Goal: Task Accomplishment & Management: Manage account settings

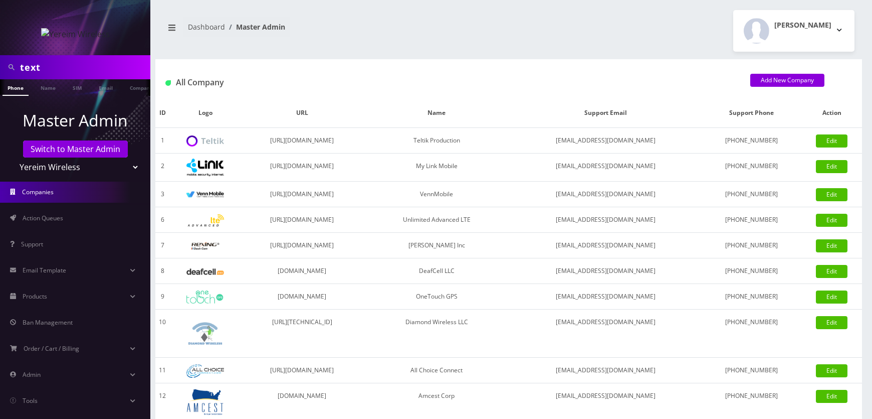
click at [81, 165] on select "Teltik Production My Link Mobile VennMobile Unlimited Advanced LTE [PERSON_NAME…" at bounding box center [76, 166] width 128 height 19
select select "1"
click at [12, 157] on select "Teltik Production My Link Mobile VennMobile Unlimited Advanced LTE [PERSON_NAME…" at bounding box center [76, 166] width 128 height 19
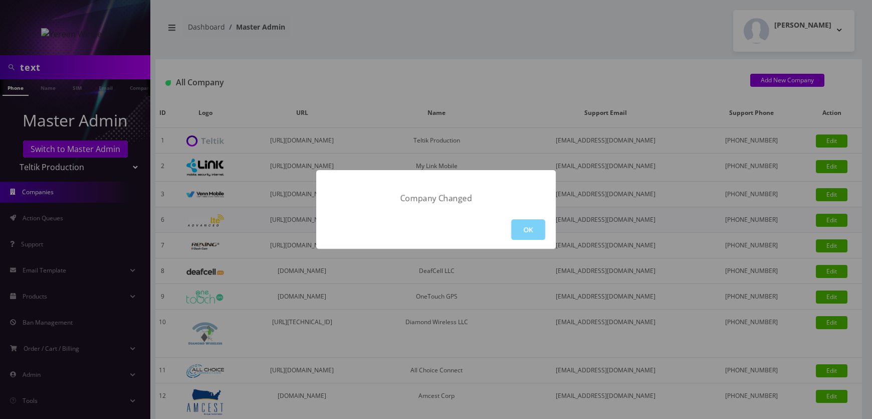
click at [537, 222] on button "OK" at bounding box center [528, 229] width 34 height 21
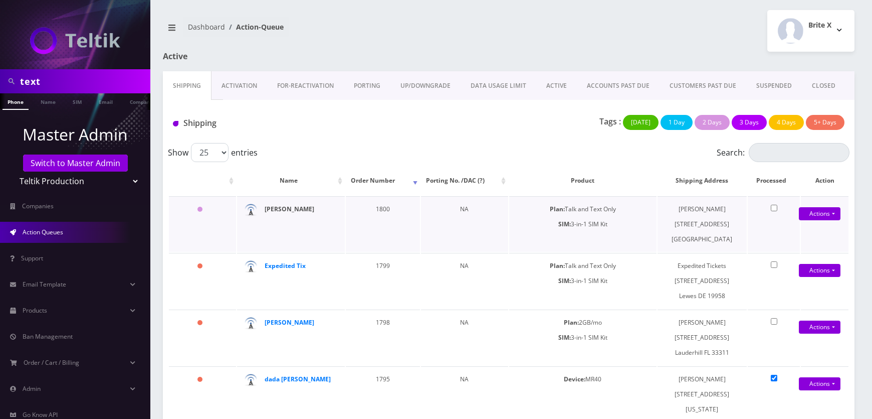
click at [296, 211] on strong "Tzvi Shuchat" at bounding box center [290, 209] width 50 height 9
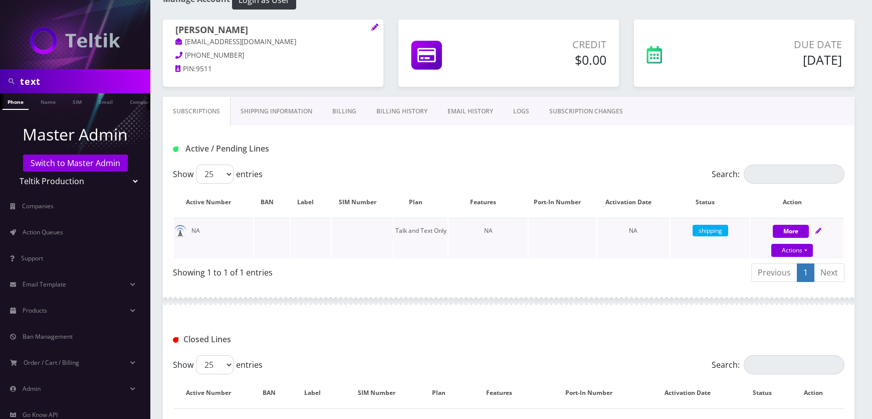
scroll to position [45, 0]
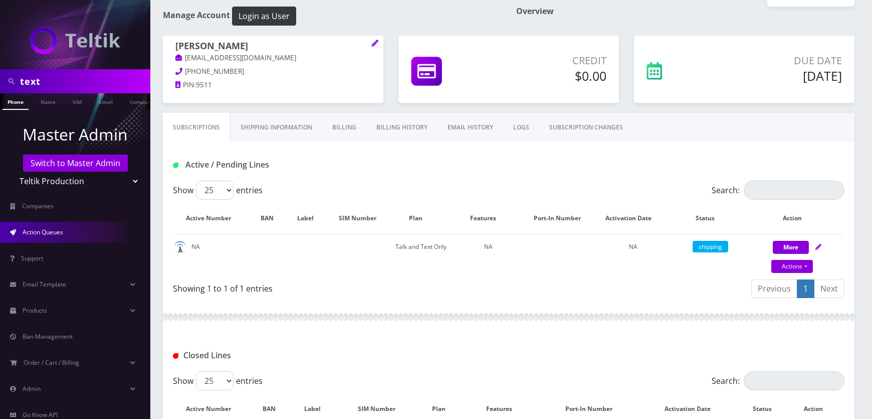
click at [61, 231] on span "Action Queues" at bounding box center [43, 232] width 41 height 9
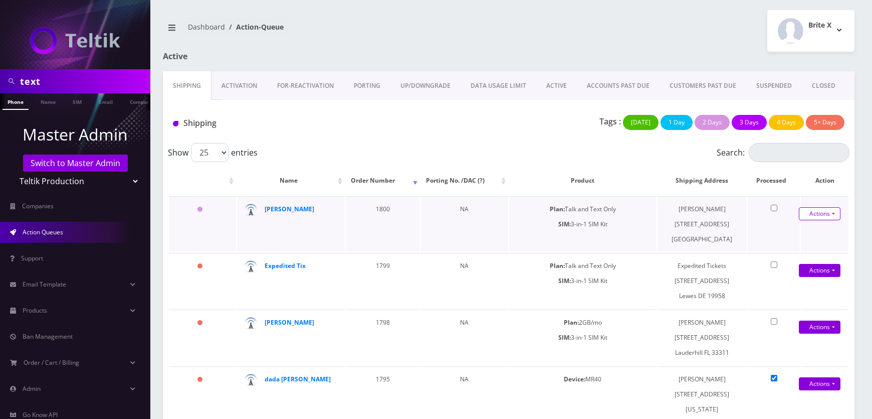
click at [832, 211] on link "Actions" at bounding box center [820, 213] width 42 height 13
click at [800, 229] on link "Shipped" at bounding box center [812, 232] width 80 height 15
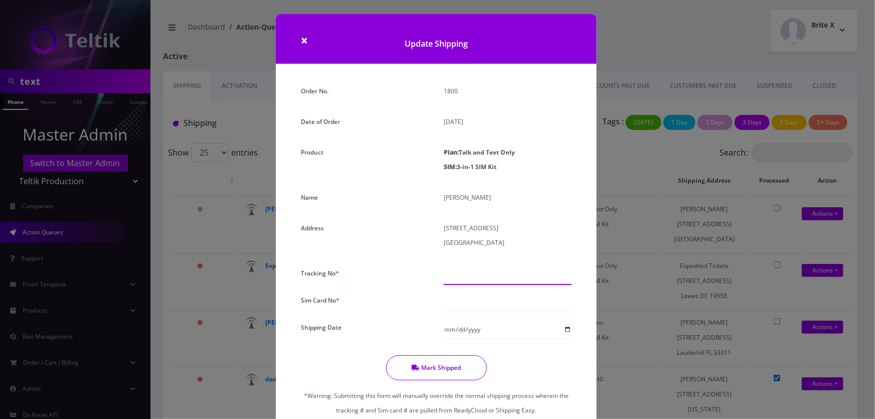
click at [472, 274] on input "text" at bounding box center [508, 275] width 128 height 19
paste input "392521448202"
type input "392521448202"
click at [455, 301] on input "text" at bounding box center [508, 302] width 128 height 19
type input "8901240357105764034"
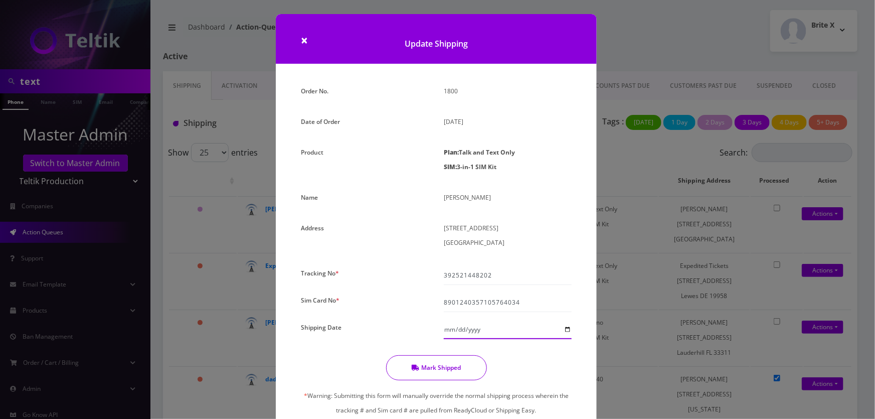
click at [568, 329] on input "Shipping Date" at bounding box center [508, 329] width 128 height 19
type input "2025-08-25"
click at [512, 357] on div "Mark Shipped * Warning: Submitting this form will manually override the normal …" at bounding box center [436, 404] width 286 height 99
click at [438, 369] on button "Mark Shipped" at bounding box center [436, 367] width 101 height 25
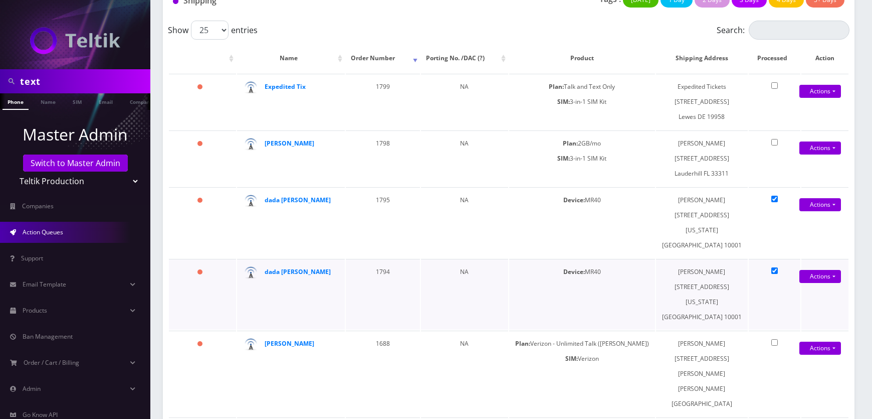
scroll to position [61, 0]
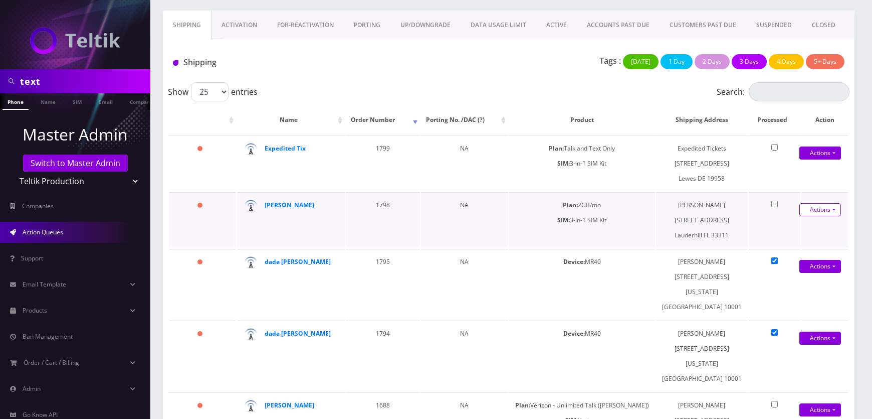
click at [811, 212] on link "Actions" at bounding box center [821, 209] width 42 height 13
click at [804, 230] on link "Shipped" at bounding box center [812, 228] width 80 height 15
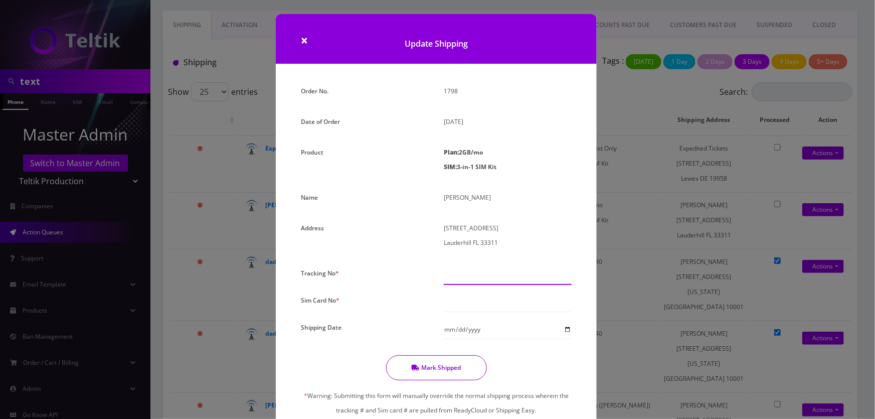
click at [468, 272] on input "text" at bounding box center [508, 275] width 128 height 19
paste input "392521539152"
type input "392521539152"
click at [461, 299] on input "text" at bounding box center [508, 302] width 128 height 19
type input "8901240357105763952"
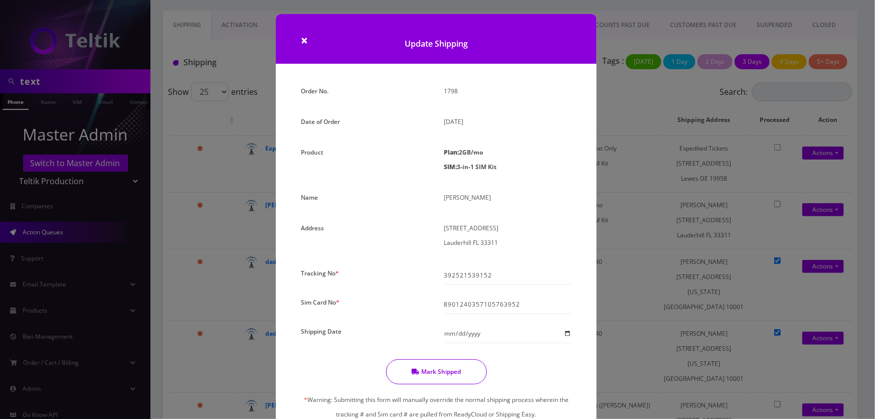
click at [451, 365] on button "Mark Shipped" at bounding box center [436, 371] width 101 height 25
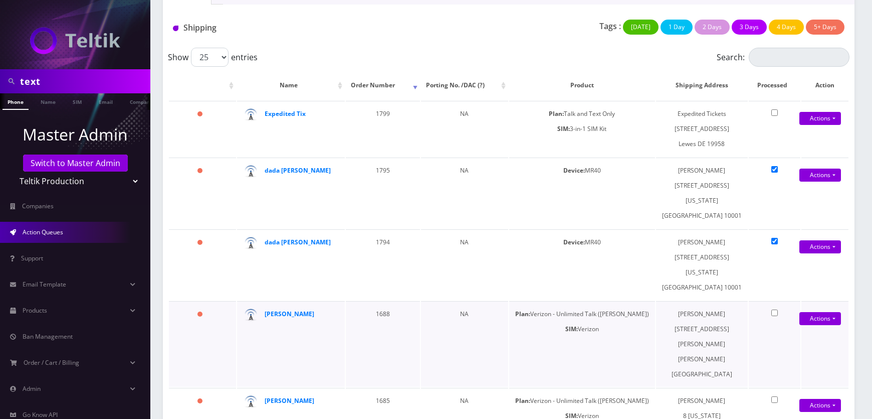
scroll to position [0, 0]
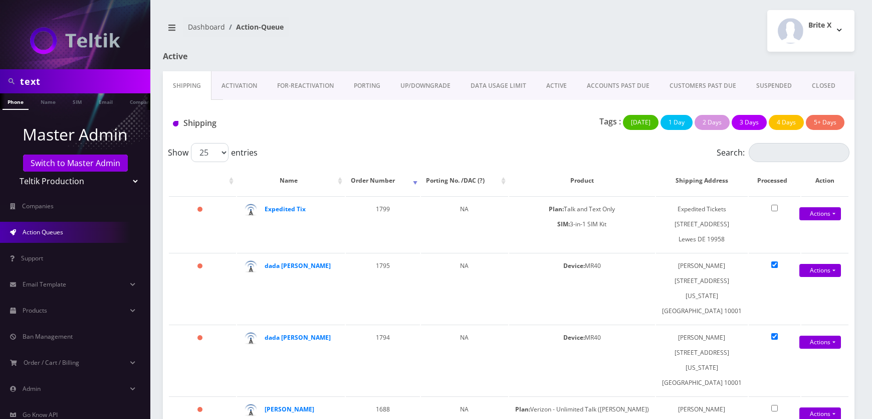
click at [237, 80] on link "Activation" at bounding box center [240, 85] width 56 height 29
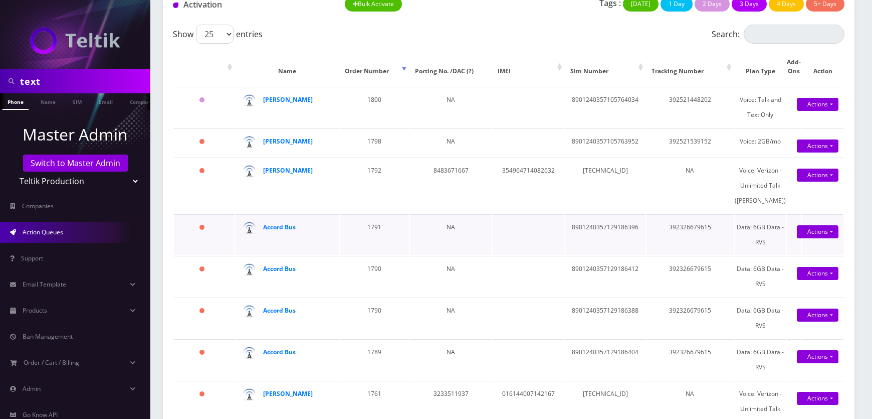
scroll to position [136, 0]
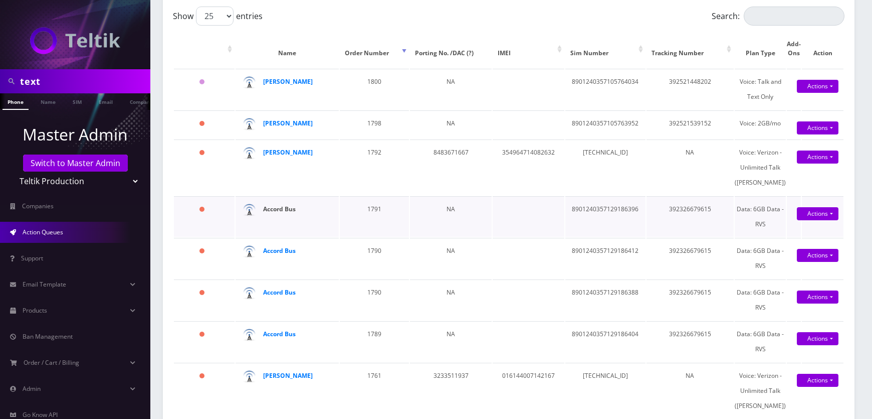
click at [289, 213] on strong "Accord Bus" at bounding box center [279, 209] width 33 height 9
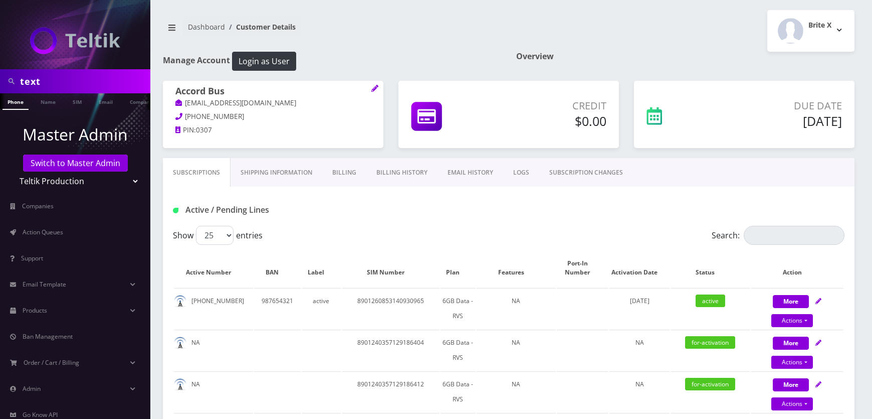
click at [286, 170] on link "Shipping Information" at bounding box center [277, 172] width 92 height 29
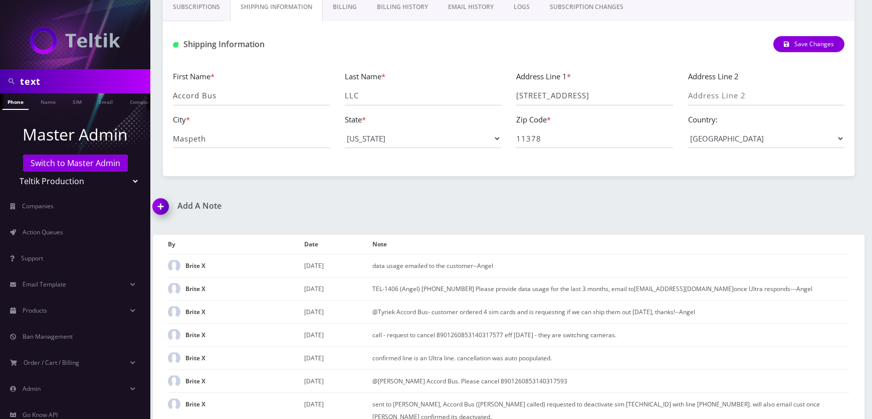
scroll to position [182, 0]
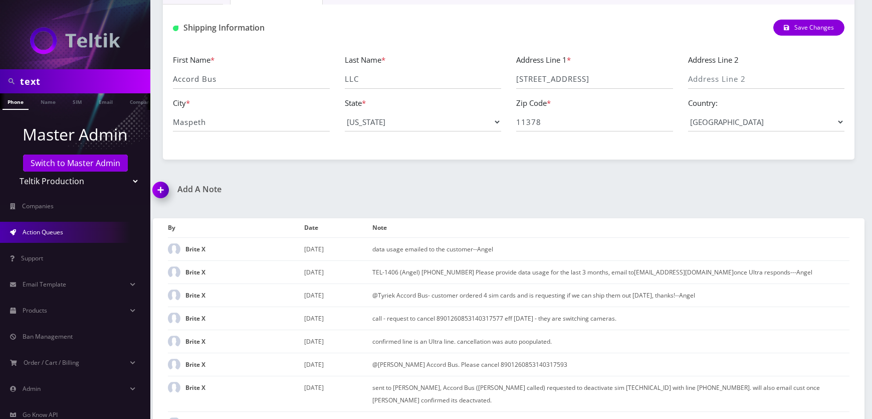
click at [52, 230] on span "Action Queues" at bounding box center [43, 232] width 41 height 9
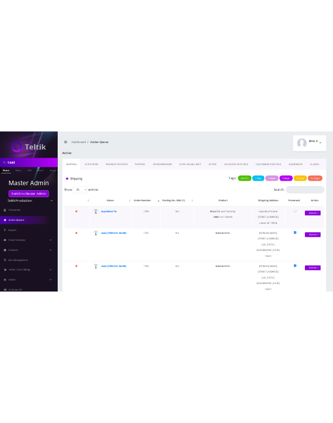
scroll to position [95, 0]
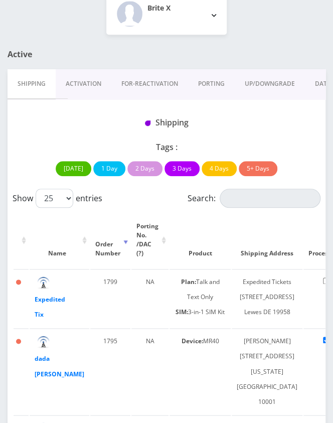
click at [97, 80] on link "Activation" at bounding box center [84, 83] width 56 height 29
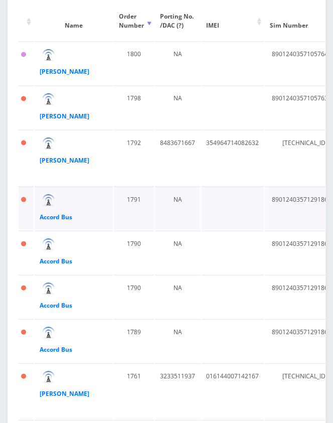
scroll to position [364, 0]
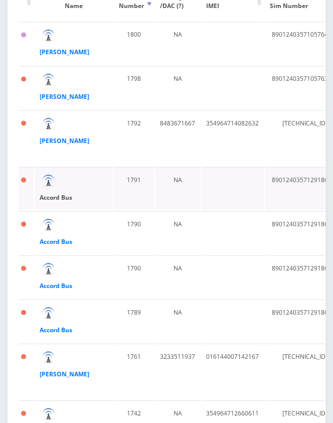
click at [61, 201] on strong "Accord Bus" at bounding box center [56, 196] width 33 height 9
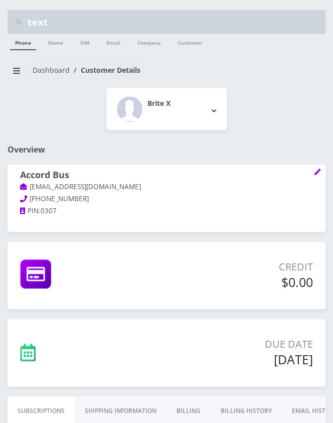
scroll to position [45, 0]
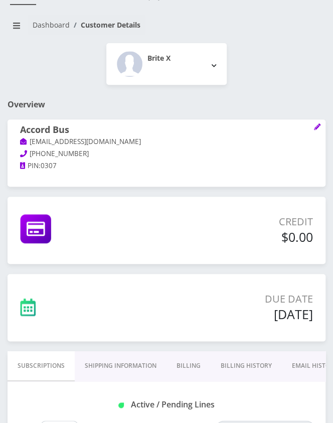
click at [120, 368] on link "Shipping Information" at bounding box center [121, 365] width 92 height 29
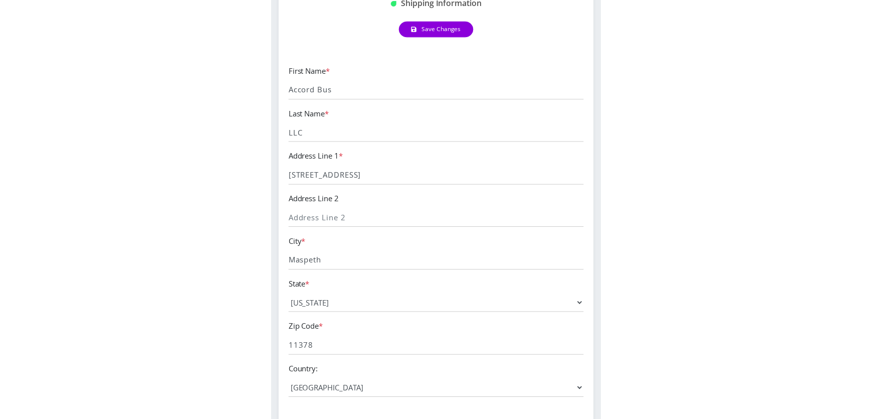
scroll to position [456, 0]
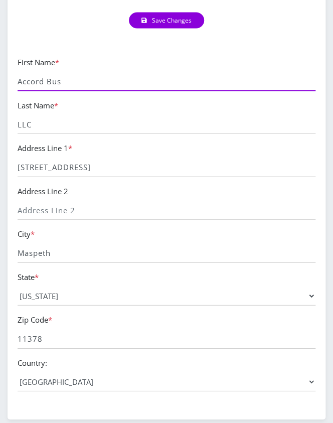
click at [45, 81] on input "Accord Bus" at bounding box center [167, 81] width 298 height 19
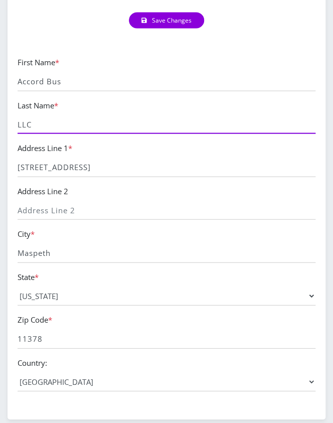
click at [35, 128] on input "LLC" at bounding box center [167, 123] width 298 height 19
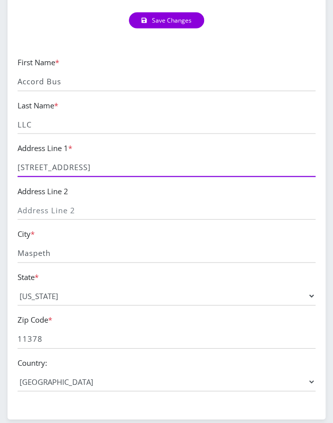
click at [45, 165] on input "[STREET_ADDRESS]" at bounding box center [167, 166] width 298 height 19
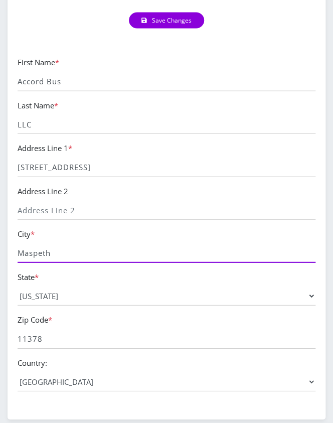
click at [67, 250] on input "Maspeth" at bounding box center [167, 252] width 298 height 19
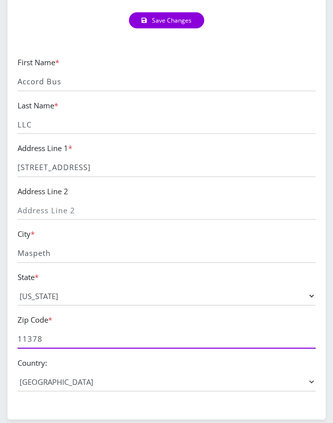
click at [37, 338] on input "11378" at bounding box center [167, 338] width 298 height 19
